Goal: Task Accomplishment & Management: Manage account settings

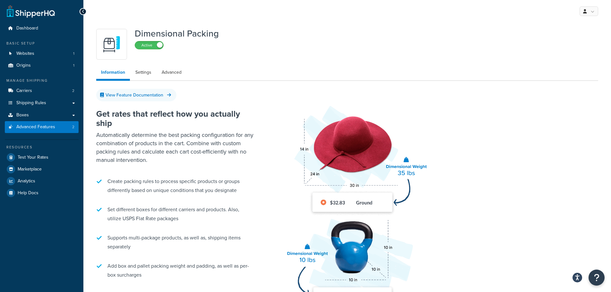
click at [82, 12] on icon at bounding box center [83, 11] width 3 height 4
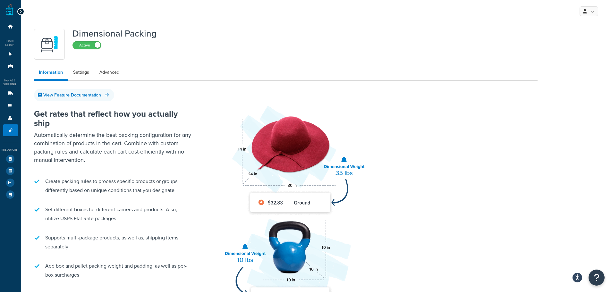
click at [20, 12] on icon at bounding box center [20, 11] width 3 height 4
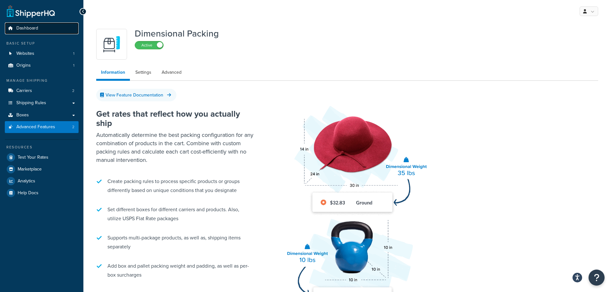
click at [16, 28] on span "Dashboard" at bounding box center [27, 28] width 22 height 5
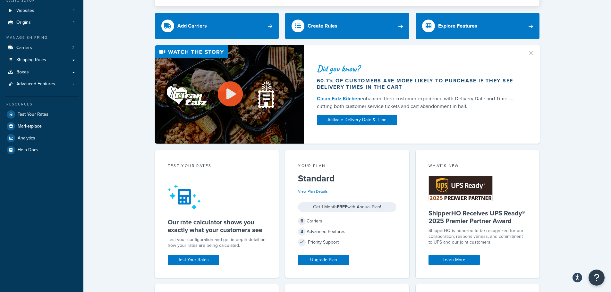
scroll to position [96, 0]
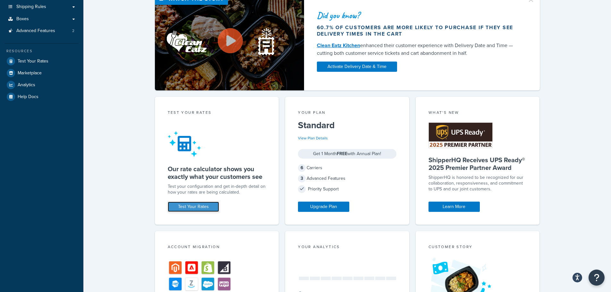
click at [210, 209] on link "Test Your Rates" at bounding box center [193, 207] width 51 height 10
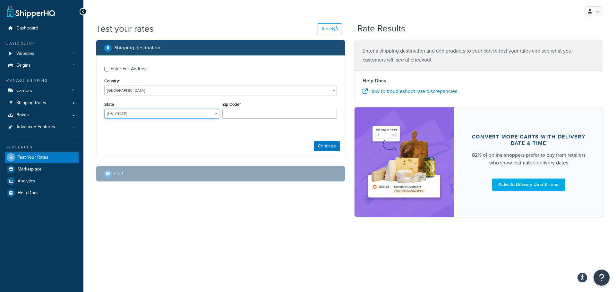
click at [151, 115] on select "Alabama Alaska American Samoa Arizona Arkansas Armed Forces Americas Armed Forc…" at bounding box center [161, 114] width 115 height 10
select select "MO"
click at [104, 109] on select "Alabama Alaska American Samoa Arizona Arkansas Armed Forces Americas Armed Forc…" at bounding box center [161, 114] width 115 height 10
click at [252, 116] on input "Zip Code*" at bounding box center [279, 114] width 115 height 10
type input "64129"
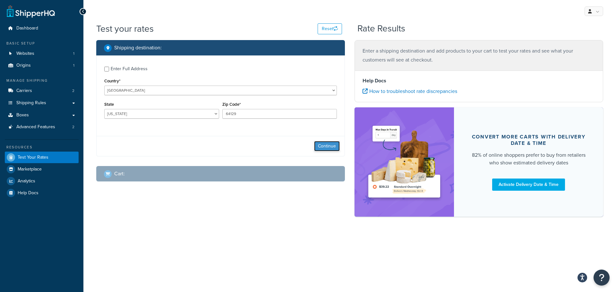
click at [326, 144] on button "Continue" at bounding box center [327, 146] width 26 height 10
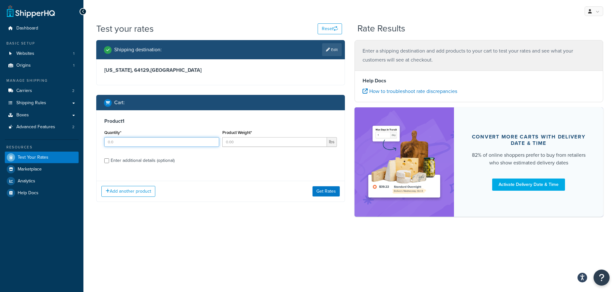
click at [175, 145] on input "Quantity*" at bounding box center [161, 142] width 115 height 10
type input "1"
click at [236, 145] on input "Product Weight*" at bounding box center [274, 142] width 105 height 10
type input "875"
click at [149, 161] on div "Enter additional details (optional)" at bounding box center [143, 160] width 64 height 9
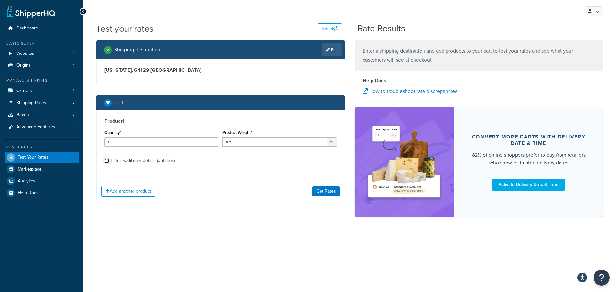
click at [109, 161] on input "Enter additional details (optional)" at bounding box center [106, 161] width 5 height 5
checkbox input "true"
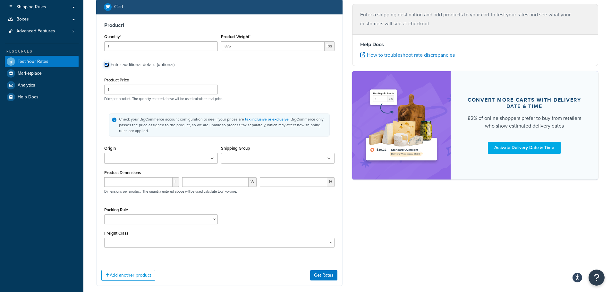
scroll to position [96, 0]
click at [171, 161] on ul at bounding box center [161, 158] width 114 height 11
drag, startPoint x: 166, startPoint y: 174, endPoint x: 197, endPoint y: 170, distance: 31.0
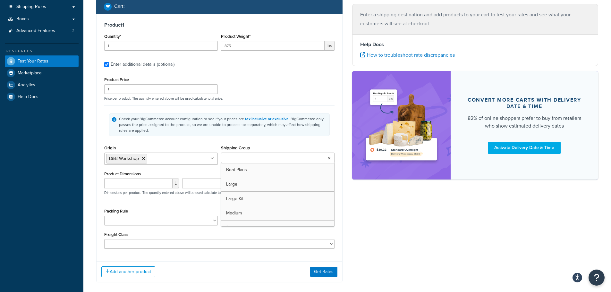
click at [254, 160] on input "Shipping Group" at bounding box center [251, 158] width 57 height 7
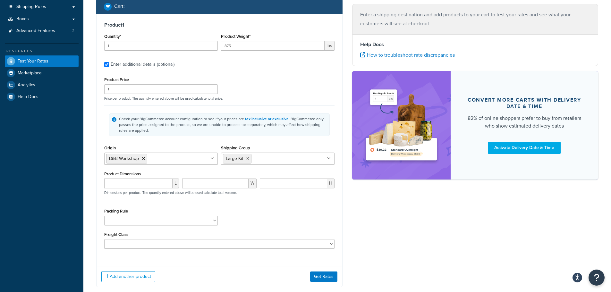
click at [208, 170] on div "Origin B&B Workshop No results found" at bounding box center [161, 157] width 117 height 26
click at [152, 183] on input "number" at bounding box center [138, 184] width 68 height 10
type input "96"
type input "48"
type input "16"
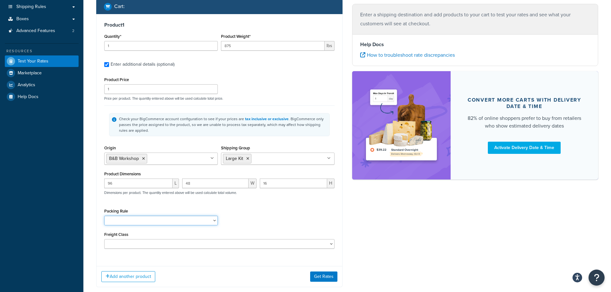
click at [128, 218] on select "Packing Rule" at bounding box center [161, 221] width 114 height 10
drag, startPoint x: 247, startPoint y: 225, endPoint x: 213, endPoint y: 238, distance: 36.5
click at [247, 225] on div "Packing Rule" at bounding box center [220, 218] width 234 height 23
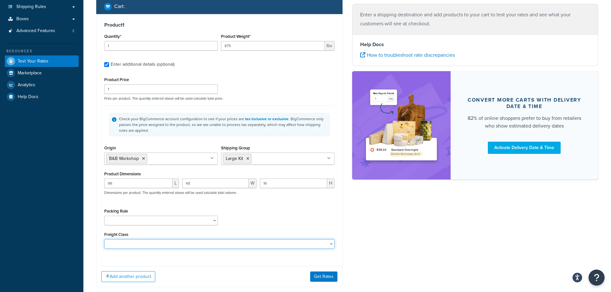
click at [201, 245] on select "50 55 60 65 70 77.5 85 92.5 100 110 125 150 175 200 250 300 400 500" at bounding box center [219, 244] width 230 height 10
select select "70"
click at [104, 239] on select "50 55 60 65 70 77.5 85 92.5 100 110 125 150 175 200 250 300 400 500" at bounding box center [219, 244] width 230 height 10
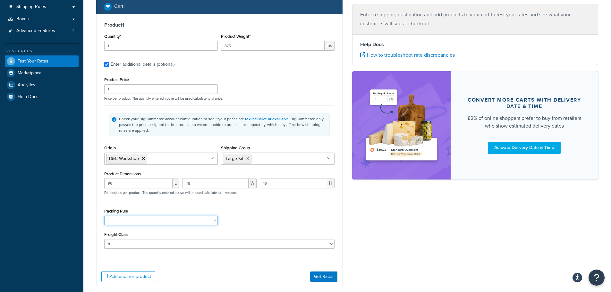
click at [146, 222] on select "Packing Rule" at bounding box center [161, 221] width 114 height 10
drag, startPoint x: 146, startPoint y: 222, endPoint x: 153, endPoint y: 222, distance: 7.4
click at [146, 222] on select "Packing Rule" at bounding box center [161, 221] width 114 height 10
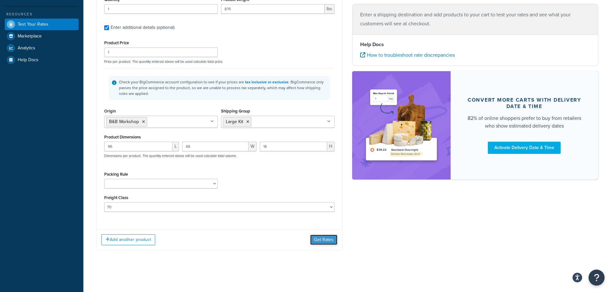
click at [322, 241] on button "Get Rates" at bounding box center [323, 240] width 27 height 10
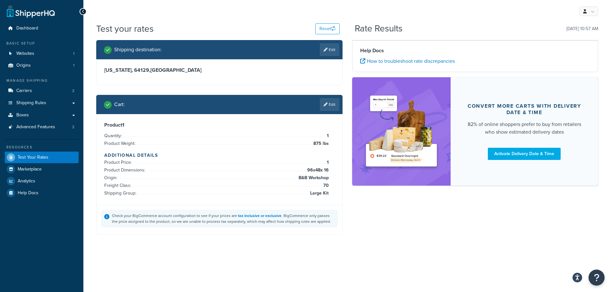
scroll to position [0, 0]
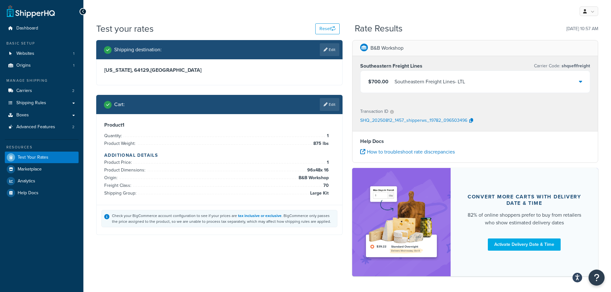
click at [550, 82] on div "$700.00 Southeastern Freight Lines - LTL" at bounding box center [476, 82] width 230 height 22
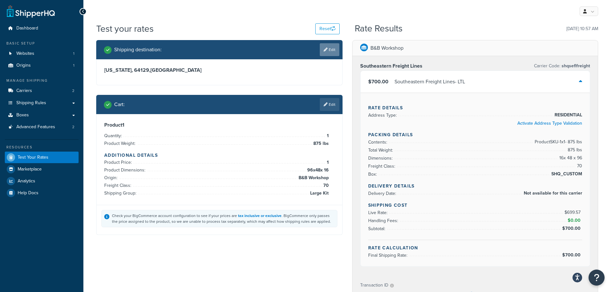
click at [331, 50] on link "Edit" at bounding box center [330, 49] width 20 height 13
select select "MO"
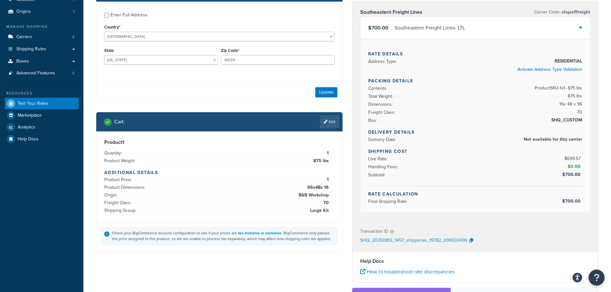
scroll to position [64, 0]
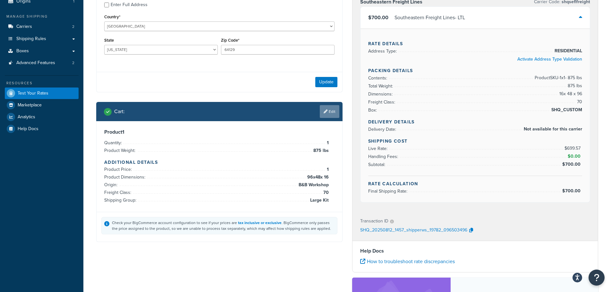
click at [330, 109] on link "Edit" at bounding box center [330, 111] width 20 height 13
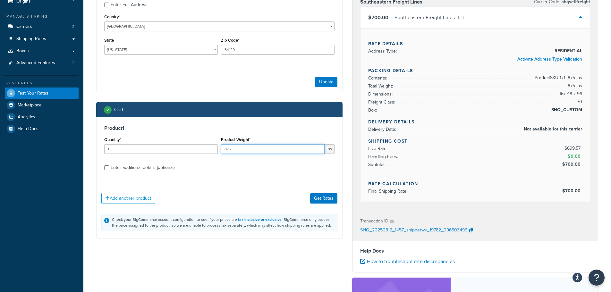
click at [248, 152] on input "875" at bounding box center [273, 149] width 104 height 10
type input "1100"
click at [270, 174] on div "Product 1 Quantity* 1 Product Weight* 1100 lbs Enter additional details (option…" at bounding box center [220, 150] width 246 height 66
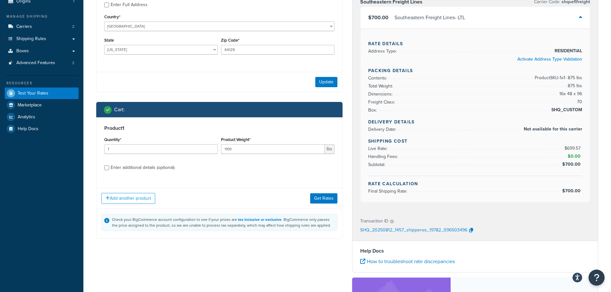
click at [133, 166] on div "Enter additional details (optional)" at bounding box center [143, 167] width 64 height 9
click at [109, 166] on input "Enter additional details (optional)" at bounding box center [106, 168] width 5 height 5
checkbox input "true"
select select "70"
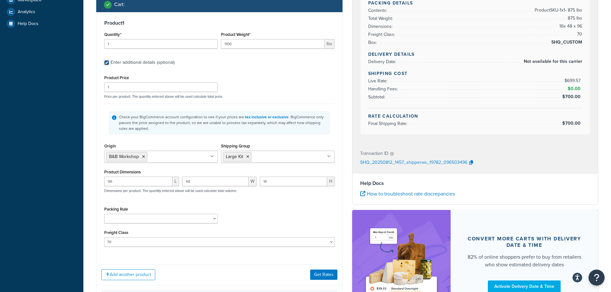
scroll to position [193, 0]
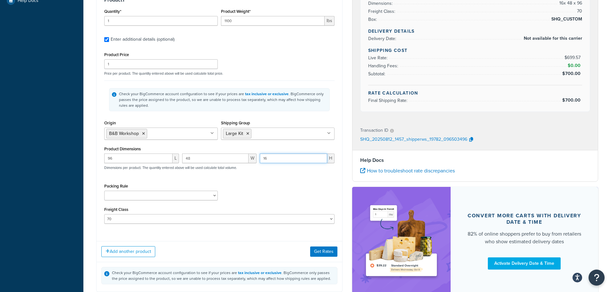
click at [277, 158] on input "16" at bounding box center [293, 159] width 67 height 10
type input "18"
click at [282, 187] on div "Packing Rule" at bounding box center [220, 193] width 234 height 23
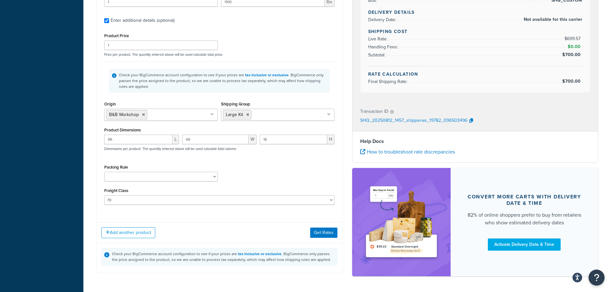
scroll to position [225, 0]
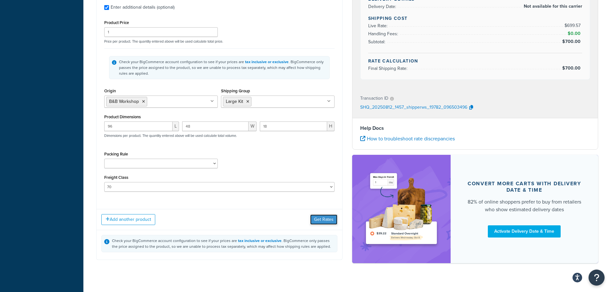
click at [326, 218] on button "Get Rates" at bounding box center [323, 220] width 27 height 10
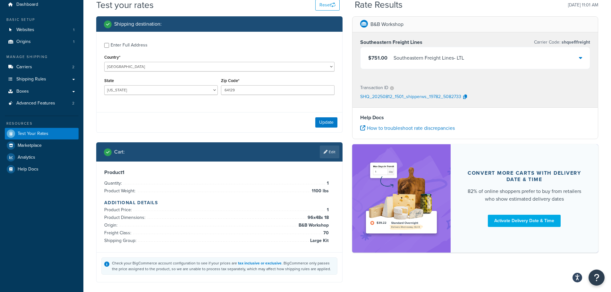
scroll to position [0, 0]
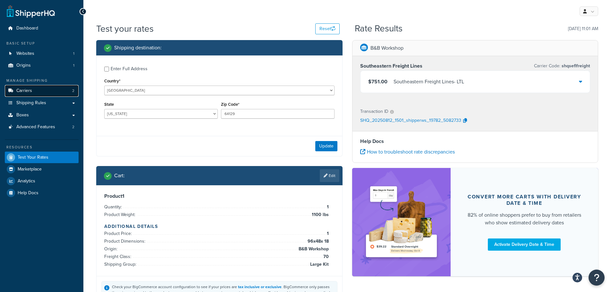
click at [38, 93] on link "Carriers 2" at bounding box center [42, 91] width 74 height 12
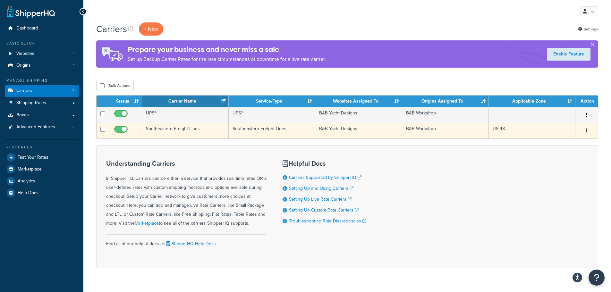
click at [586, 133] on button "button" at bounding box center [586, 131] width 9 height 10
click at [556, 144] on link "Edit" at bounding box center [561, 143] width 51 height 13
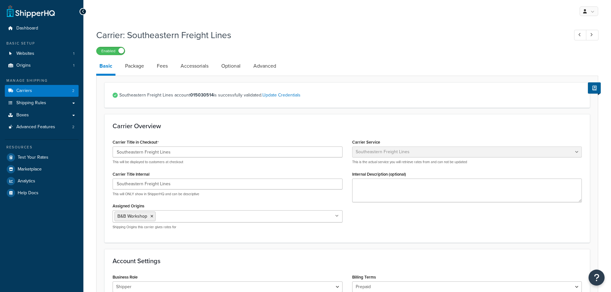
select select "seflFreight"
click at [163, 65] on link "Fees" at bounding box center [162, 65] width 17 height 15
select select "AFTER"
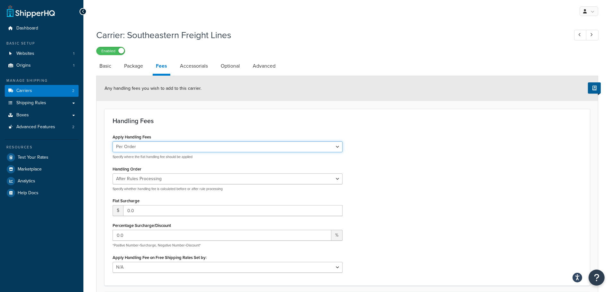
click at [178, 147] on select "Per Order Per Item Per Package" at bounding box center [228, 146] width 230 height 11
click at [113, 141] on select "Per Order Per Item Per Package" at bounding box center [228, 146] width 230 height 11
click at [172, 179] on select "Before Rules Processing After Rules Processing" at bounding box center [228, 179] width 230 height 11
click at [113, 174] on select "Before Rules Processing After Rules Processing" at bounding box center [228, 179] width 230 height 11
click at [167, 213] on input "0.0" at bounding box center [232, 210] width 219 height 11
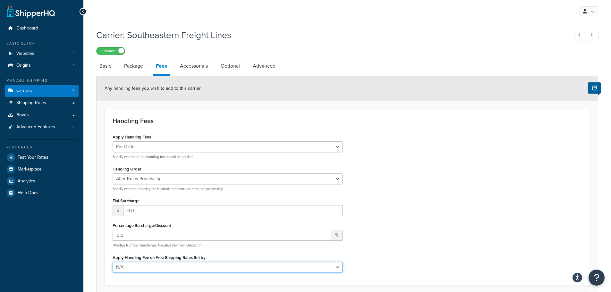
click at [177, 266] on select "N/A Fixed/Free Shipping Methods Free Promotion Rules All Free Shipping" at bounding box center [228, 267] width 230 height 11
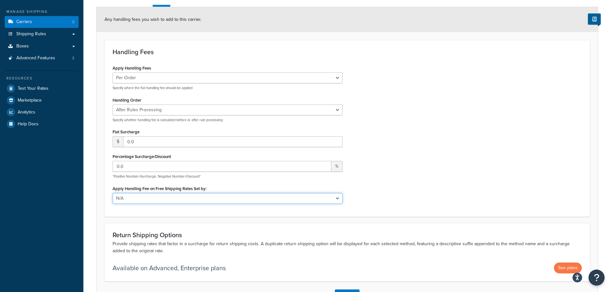
scroll to position [32, 0]
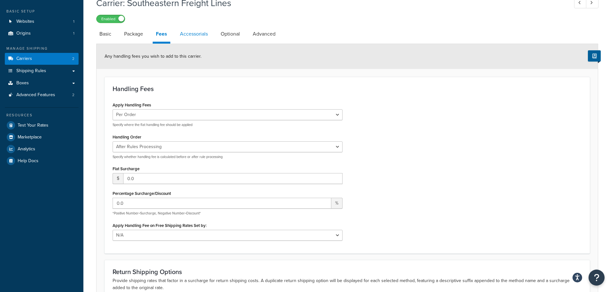
click at [194, 36] on link "Accessorials" at bounding box center [194, 33] width 34 height 15
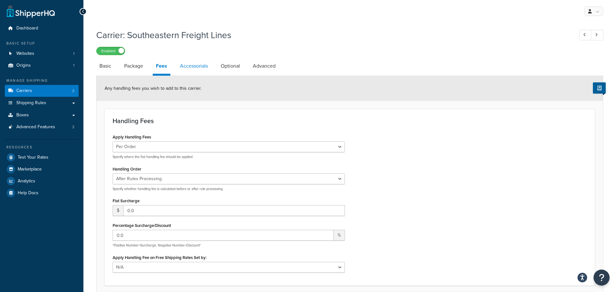
select select "residential"
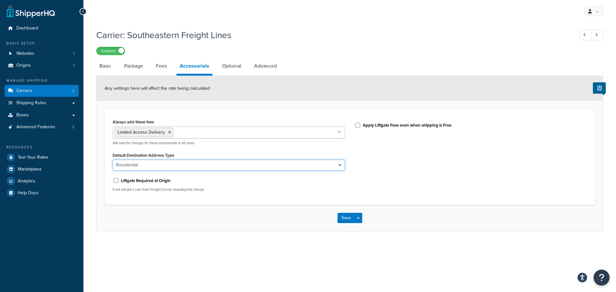
click at [162, 166] on select "Business Residential" at bounding box center [229, 165] width 232 height 11
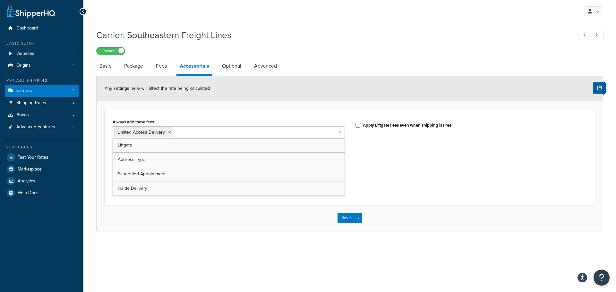
click at [233, 138] on ul "Limited Access Delivery" at bounding box center [229, 132] width 232 height 12
click at [237, 113] on div "Always add these fees Scheduled Appointment Limited Access Delivery Liftgate Ad…" at bounding box center [350, 157] width 490 height 96
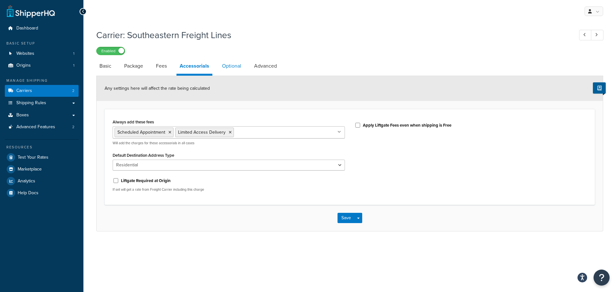
click at [231, 63] on link "Optional" at bounding box center [232, 65] width 26 height 15
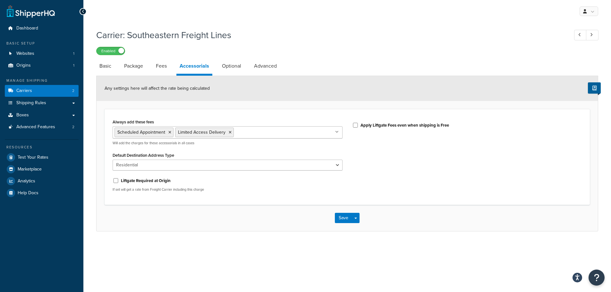
select select "70"
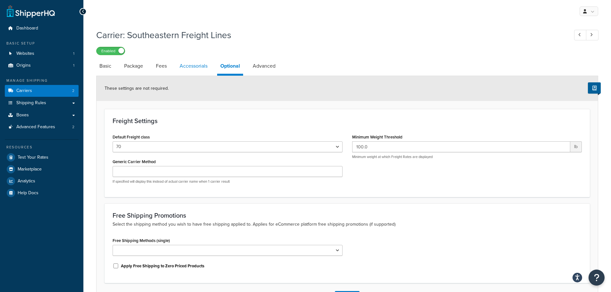
click at [205, 65] on link "Accessorials" at bounding box center [193, 65] width 34 height 15
select select "residential"
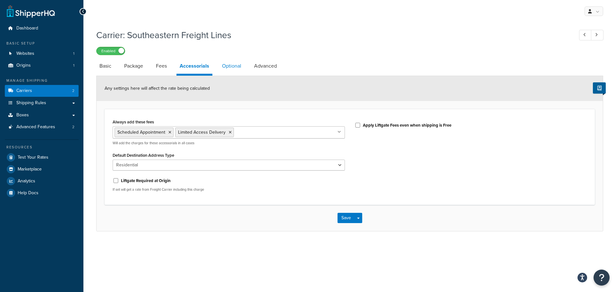
click at [232, 68] on link "Optional" at bounding box center [232, 65] width 26 height 15
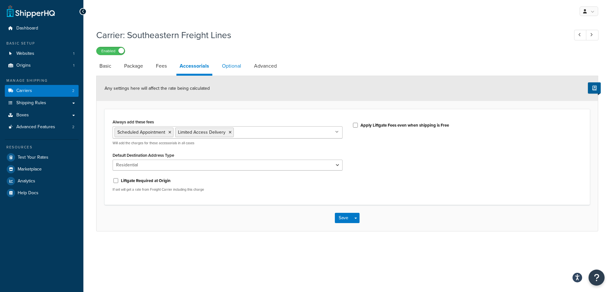
select select "70"
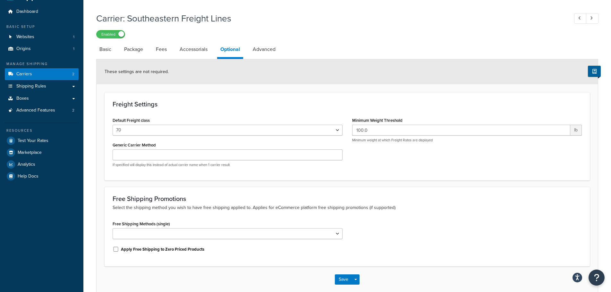
scroll to position [32, 0]
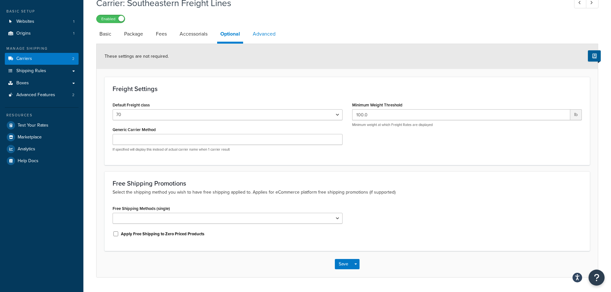
click at [264, 34] on link "Advanced" at bounding box center [264, 33] width 29 height 15
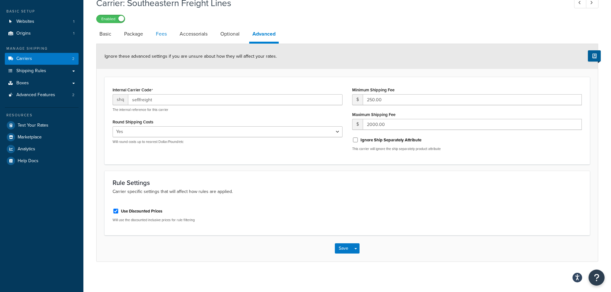
click at [163, 34] on link "Fees" at bounding box center [161, 33] width 17 height 15
select select "AFTER"
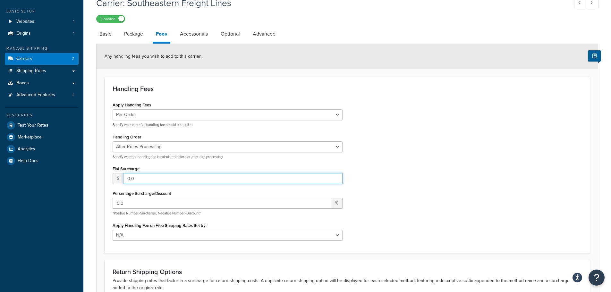
click at [173, 176] on input "0.0" at bounding box center [232, 178] width 219 height 11
type input "230"
click at [382, 163] on div "Apply Handling Fees Per Order Per Item Per Package Specify where the flat handl…" at bounding box center [347, 172] width 479 height 145
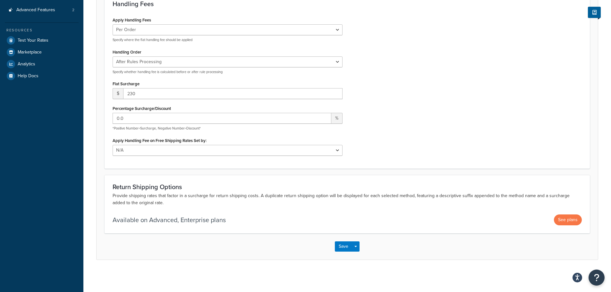
scroll to position [85, 0]
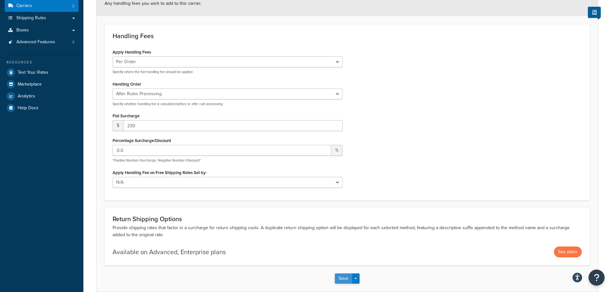
click at [344, 279] on button "Save" at bounding box center [343, 279] width 17 height 10
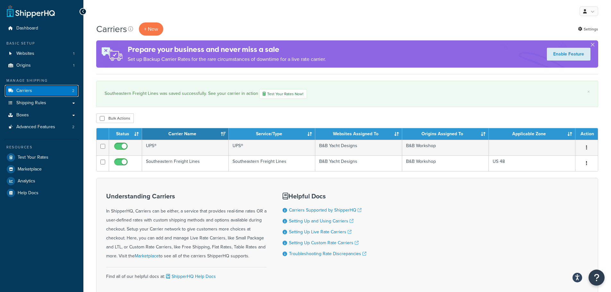
click at [32, 91] on link "Carriers 2" at bounding box center [42, 91] width 74 height 12
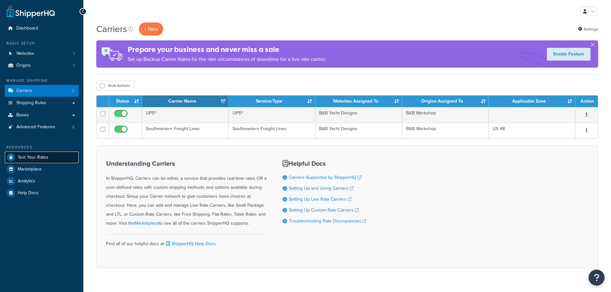
click at [31, 158] on span "Test Your Rates" at bounding box center [33, 157] width 31 height 5
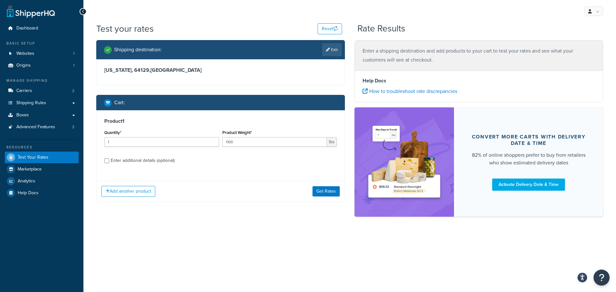
click at [137, 162] on div "Enter additional details (optional)" at bounding box center [143, 160] width 64 height 9
click at [109, 162] on input "Enter additional details (optional)" at bounding box center [106, 161] width 5 height 5
checkbox input "true"
select select "70"
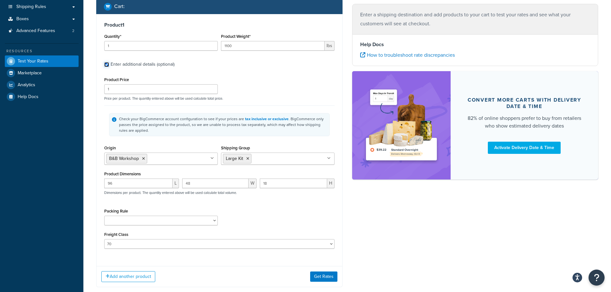
scroll to position [128, 0]
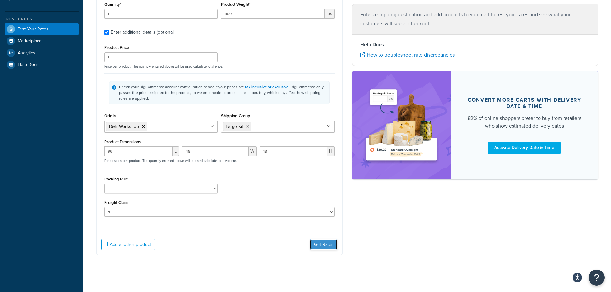
click at [320, 245] on button "Get Rates" at bounding box center [323, 245] width 27 height 10
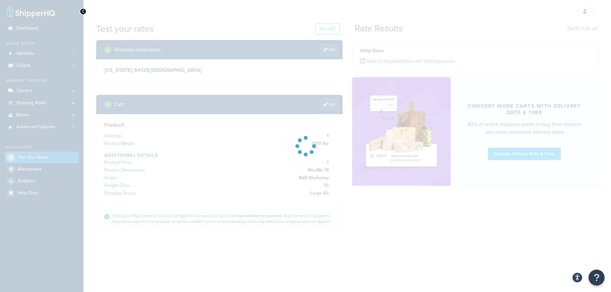
scroll to position [0, 0]
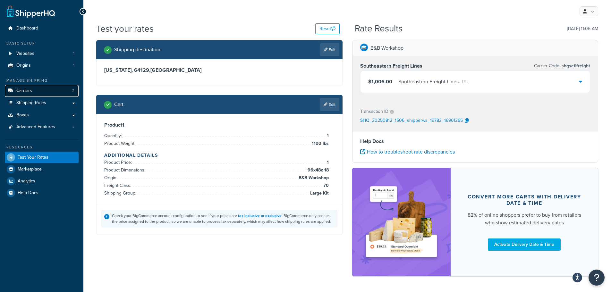
click at [64, 91] on link "Carriers 2" at bounding box center [42, 91] width 74 height 12
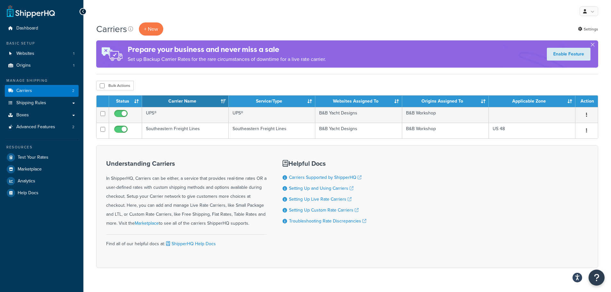
click at [243, 162] on h3 "Understanding Carriers" at bounding box center [186, 163] width 160 height 7
